Goal: Task Accomplishment & Management: Manage account settings

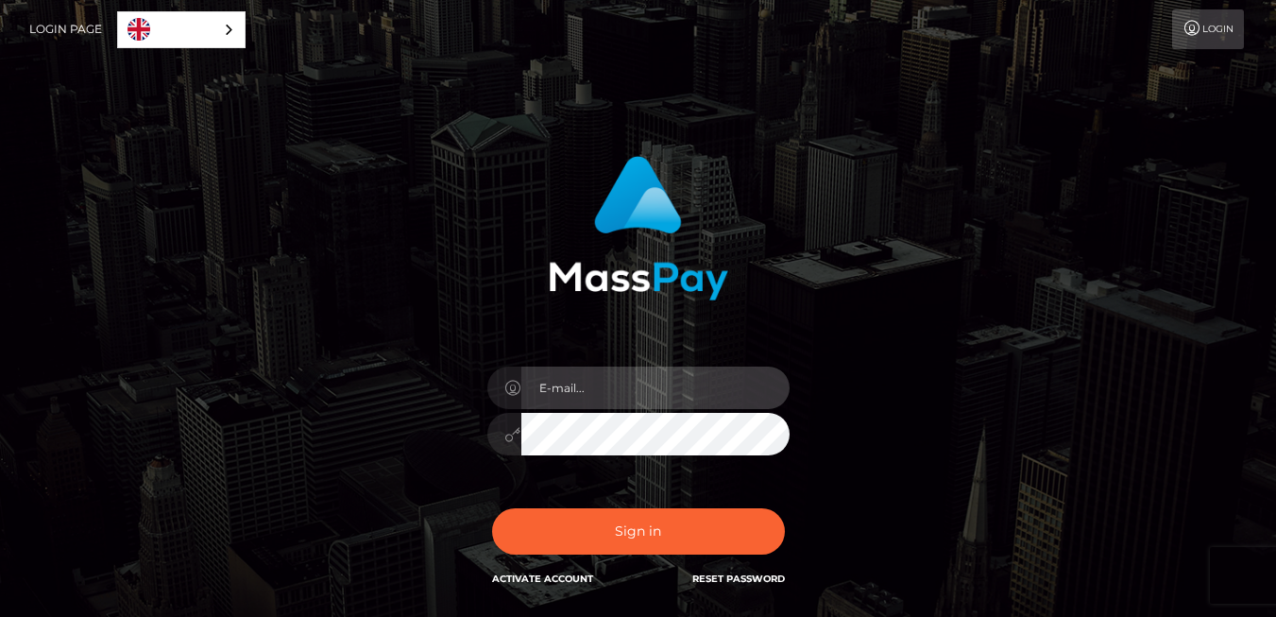
type input "[EMAIL_ADDRESS][DOMAIN_NAME]"
click at [652, 381] on input "[EMAIL_ADDRESS][DOMAIN_NAME]" at bounding box center [655, 387] width 268 height 42
click at [518, 482] on div "[EMAIL_ADDRESS][DOMAIN_NAME]" at bounding box center [638, 424] width 331 height 144
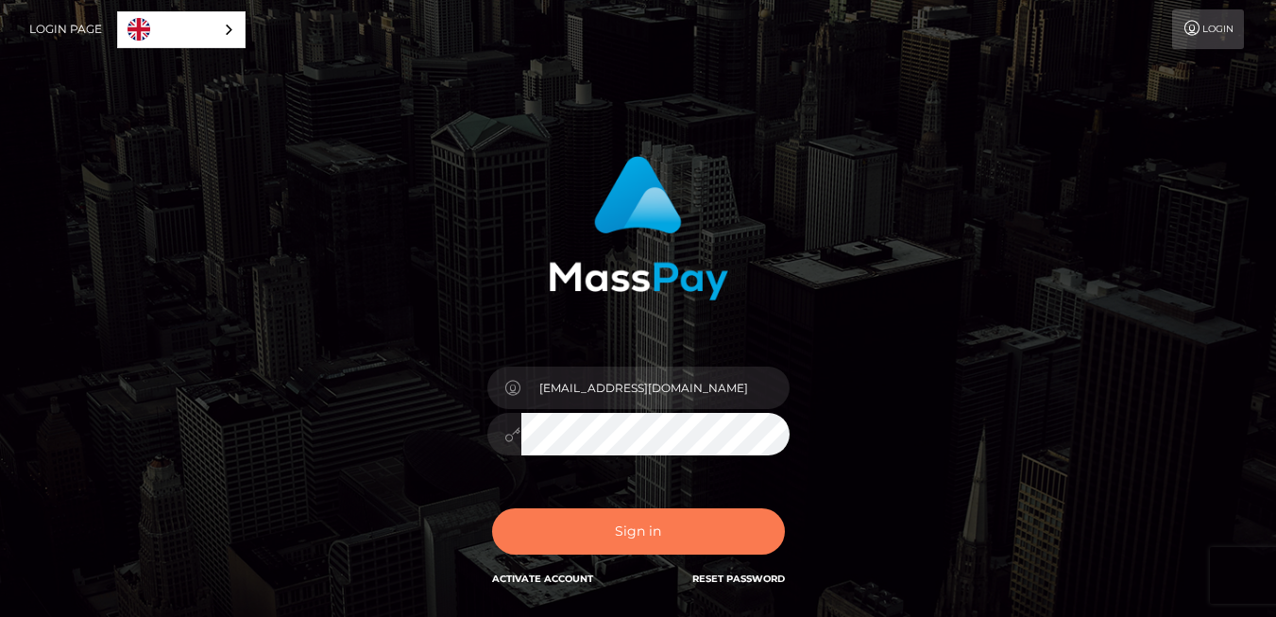
click at [581, 526] on button "Sign in" at bounding box center [638, 531] width 293 height 46
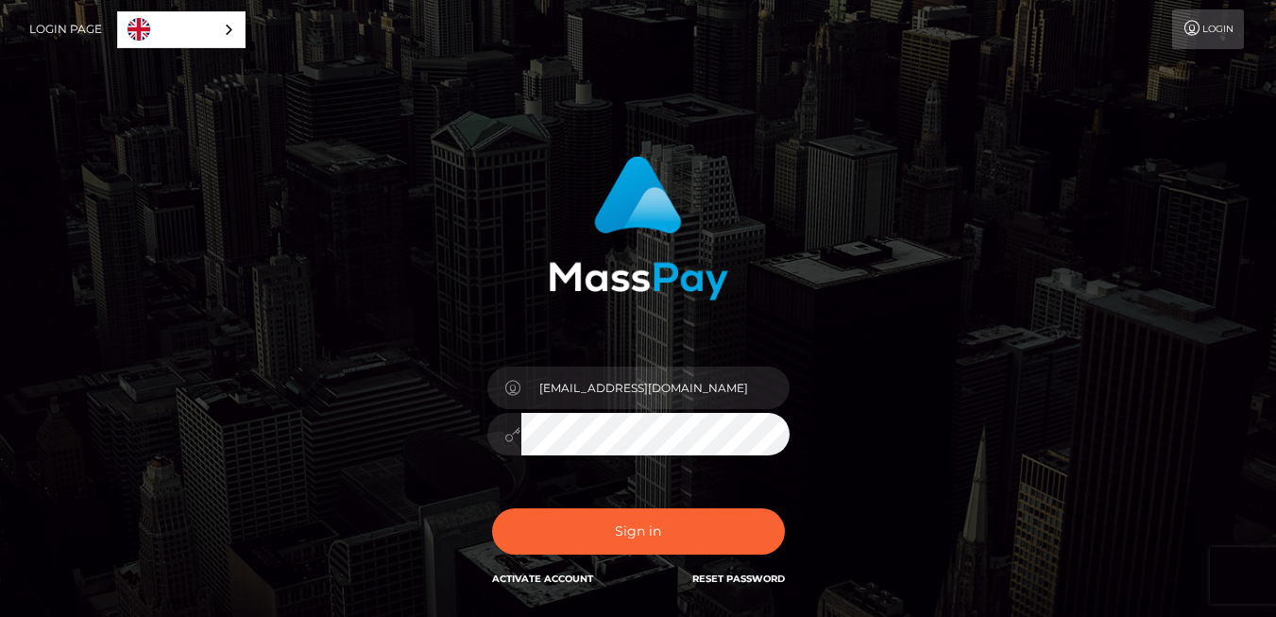
click at [582, 526] on div "Sign in Activate Account Reset Password" at bounding box center [638, 539] width 331 height 84
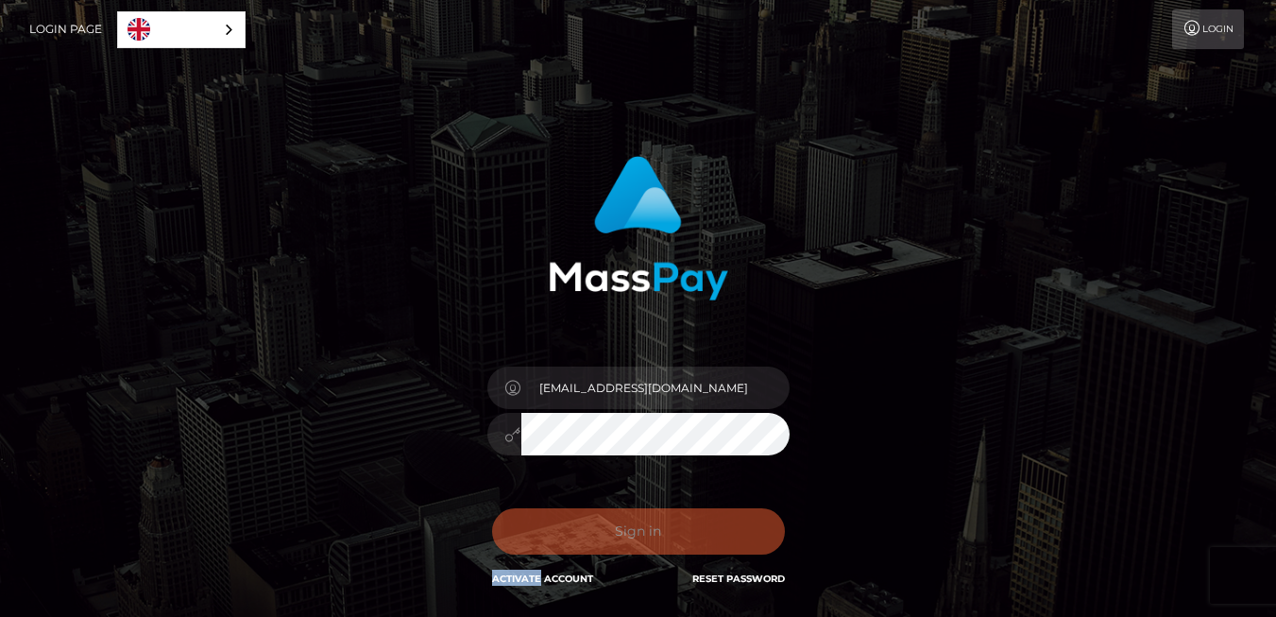
drag, startPoint x: 583, startPoint y: 525, endPoint x: 808, endPoint y: 498, distance: 227.4
click at [808, 498] on div "In order to protect your account, we're utilizing the help of a captcha service…" at bounding box center [638, 373] width 496 height 462
